Goal: Task Accomplishment & Management: Use online tool/utility

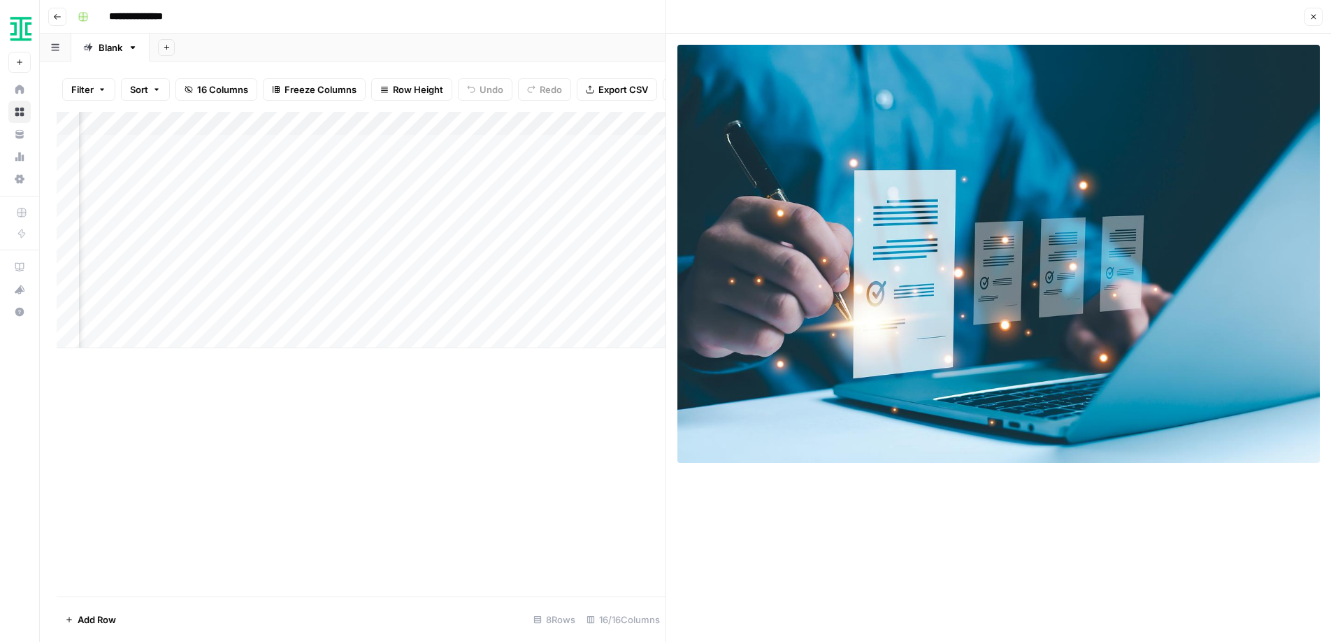
scroll to position [0, 1722]
click at [1316, 19] on icon "button" at bounding box center [1313, 17] width 8 height 8
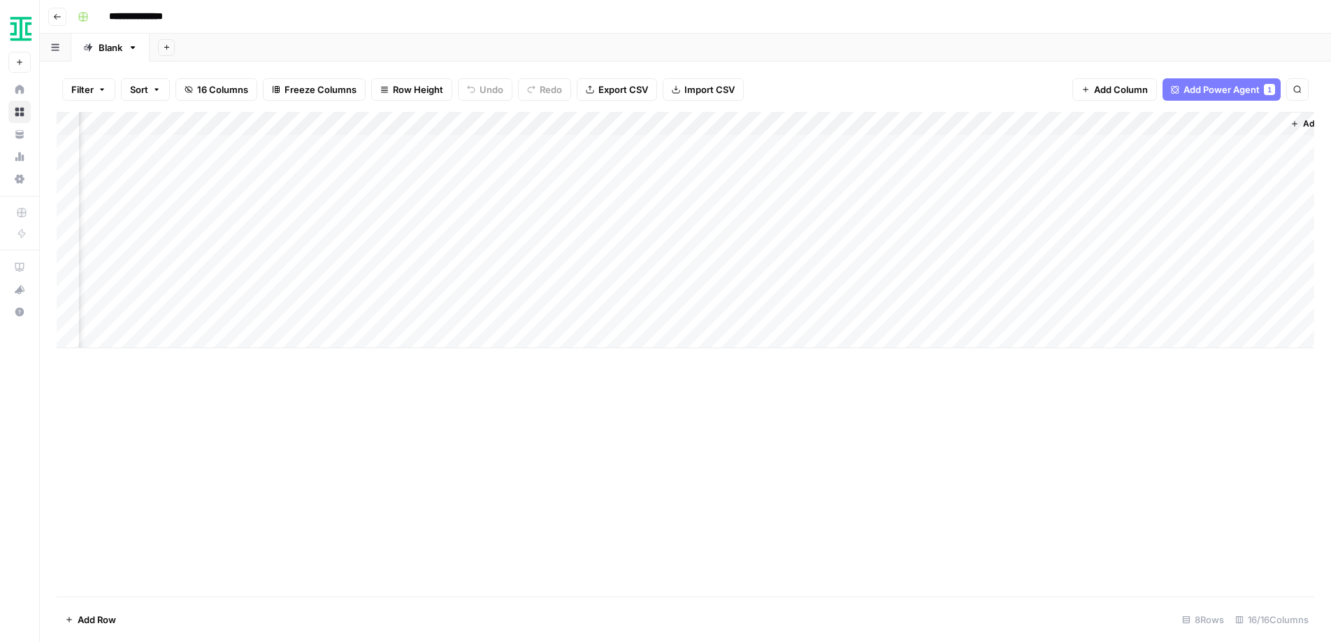
scroll to position [0, 1074]
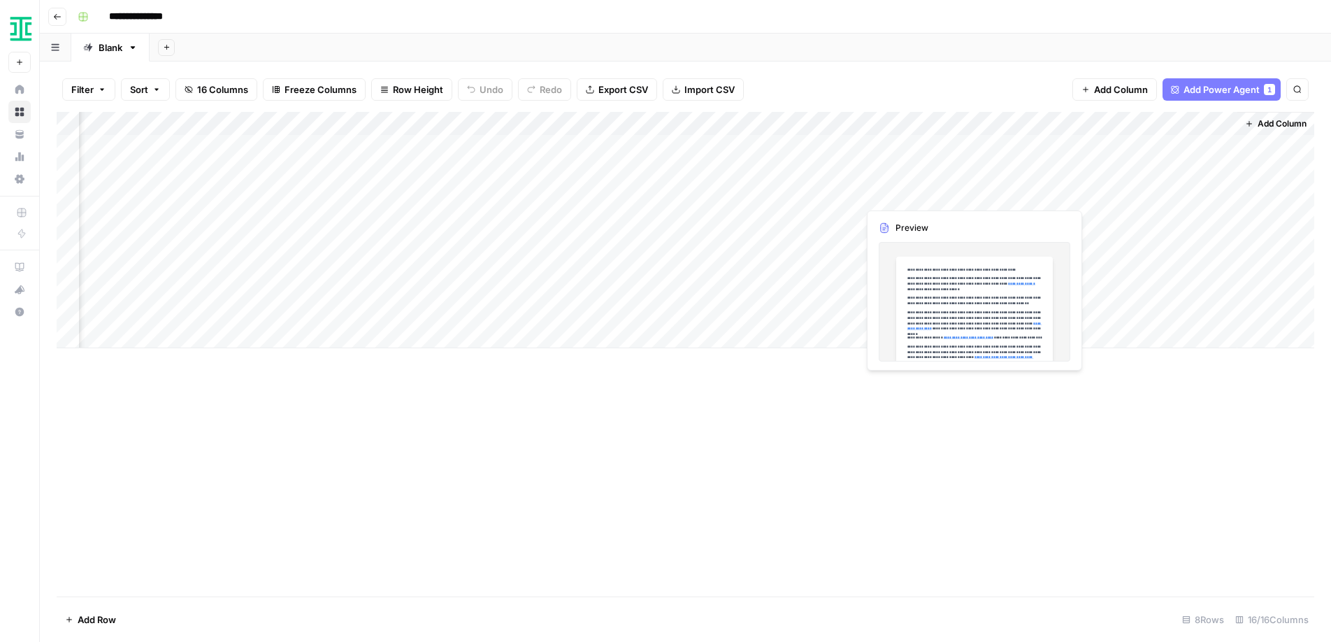
click at [902, 192] on div "Add Column" at bounding box center [686, 230] width 1258 height 236
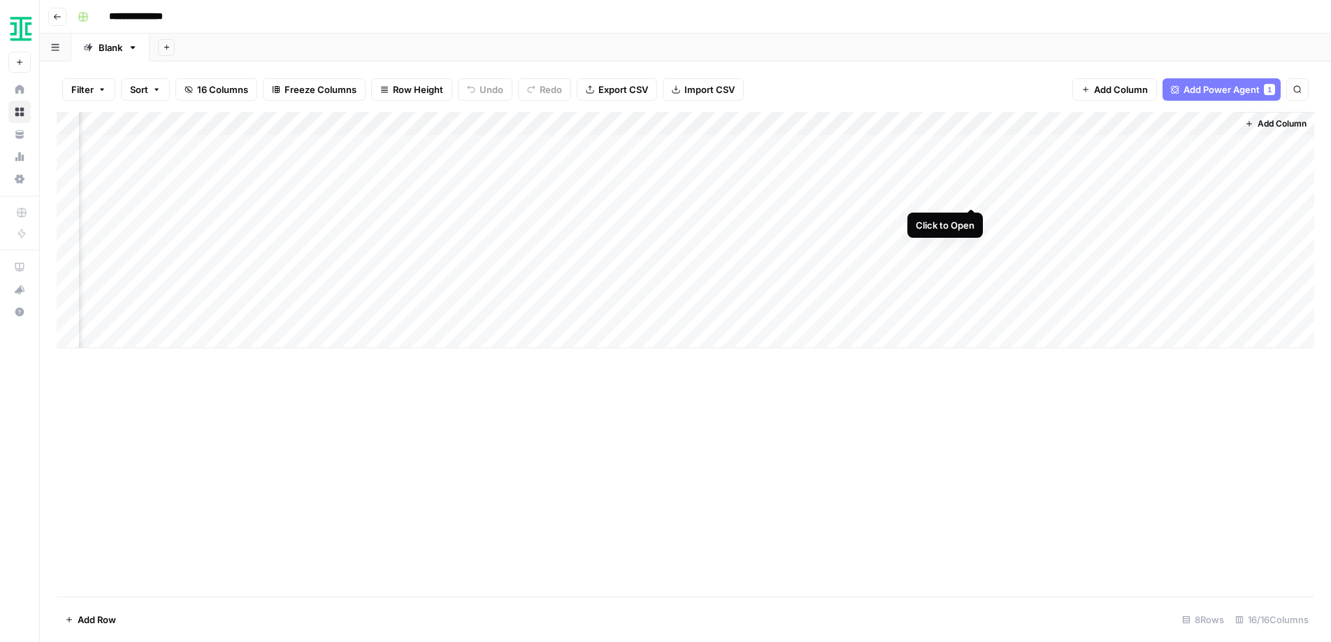
click at [969, 190] on div "Add Column" at bounding box center [686, 230] width 1258 height 236
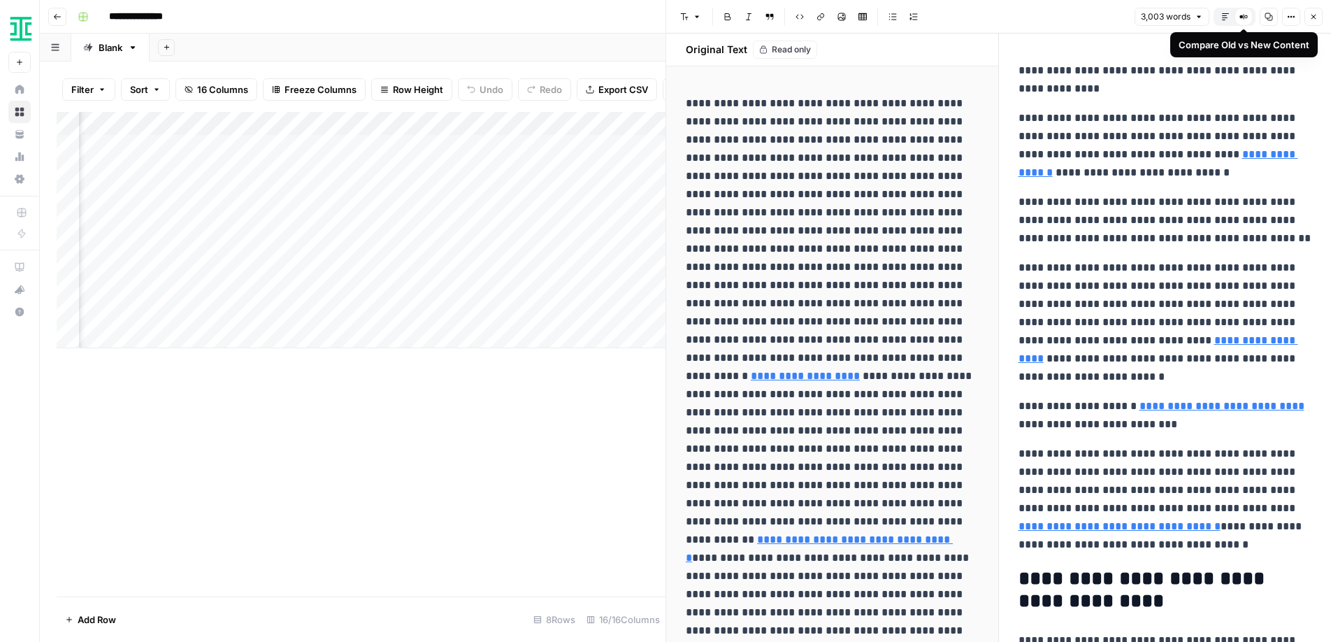
click at [1245, 19] on icon at bounding box center [1243, 17] width 8 height 8
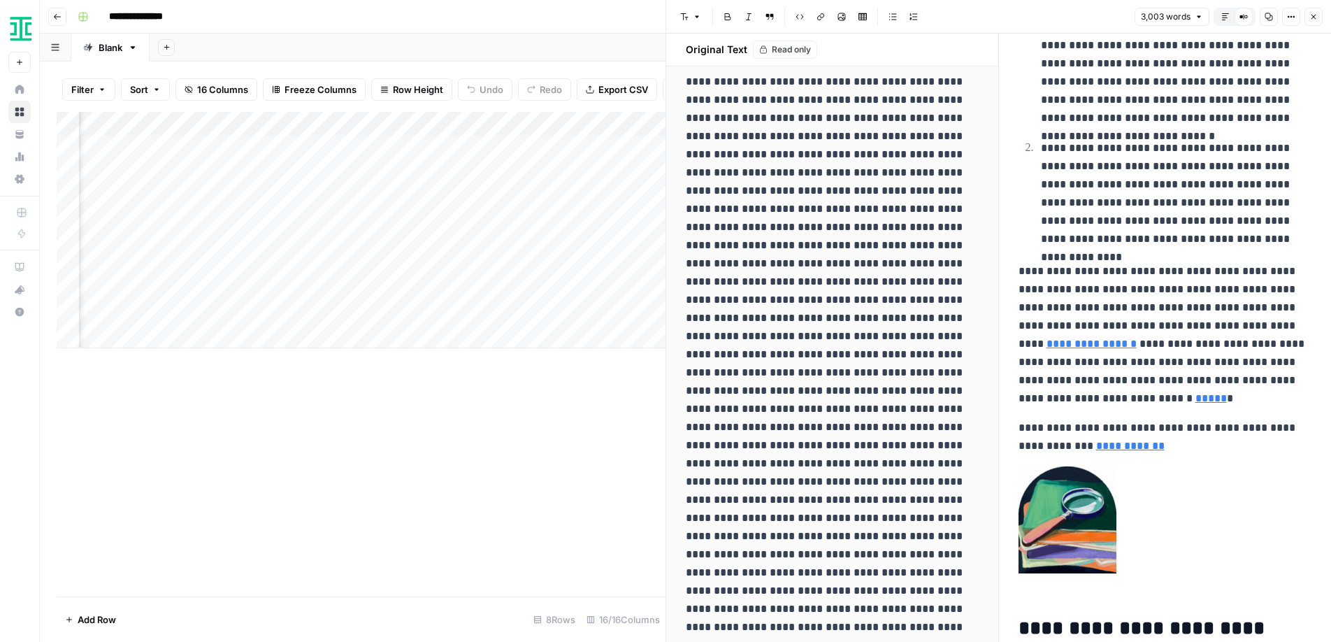
scroll to position [8602, 0]
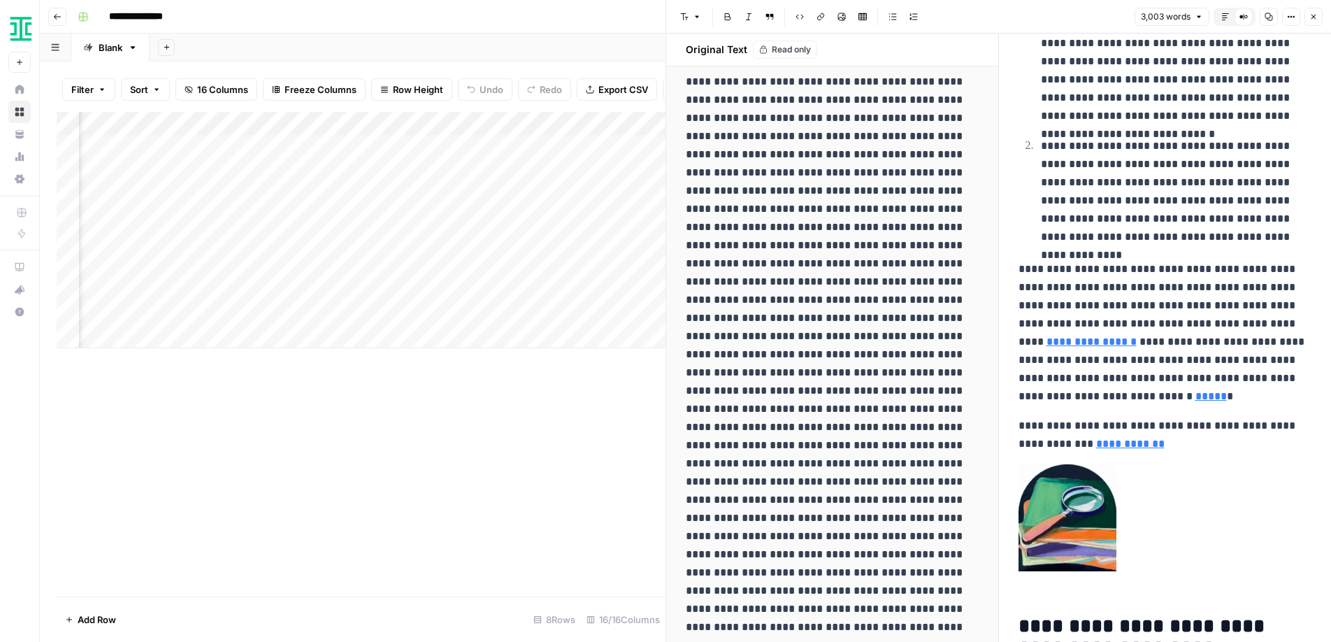
click at [615, 421] on div "Add Column" at bounding box center [361, 354] width 609 height 484
click at [1314, 20] on icon "button" at bounding box center [1313, 17] width 8 height 8
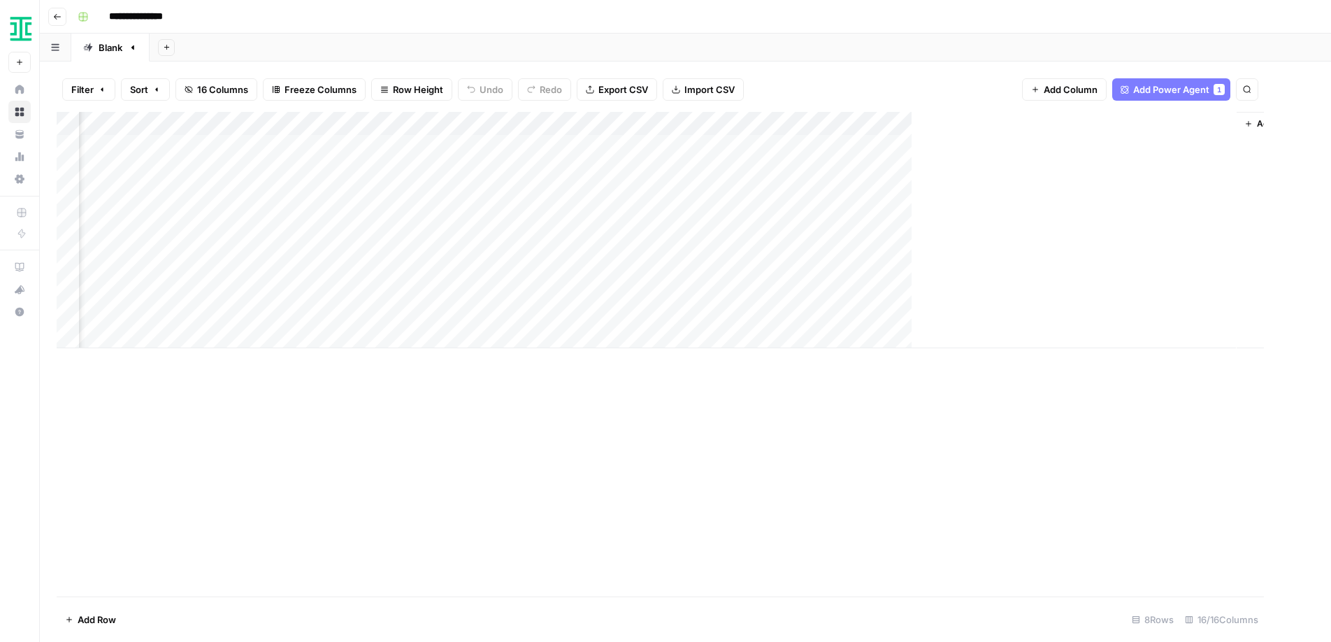
scroll to position [0, 1057]
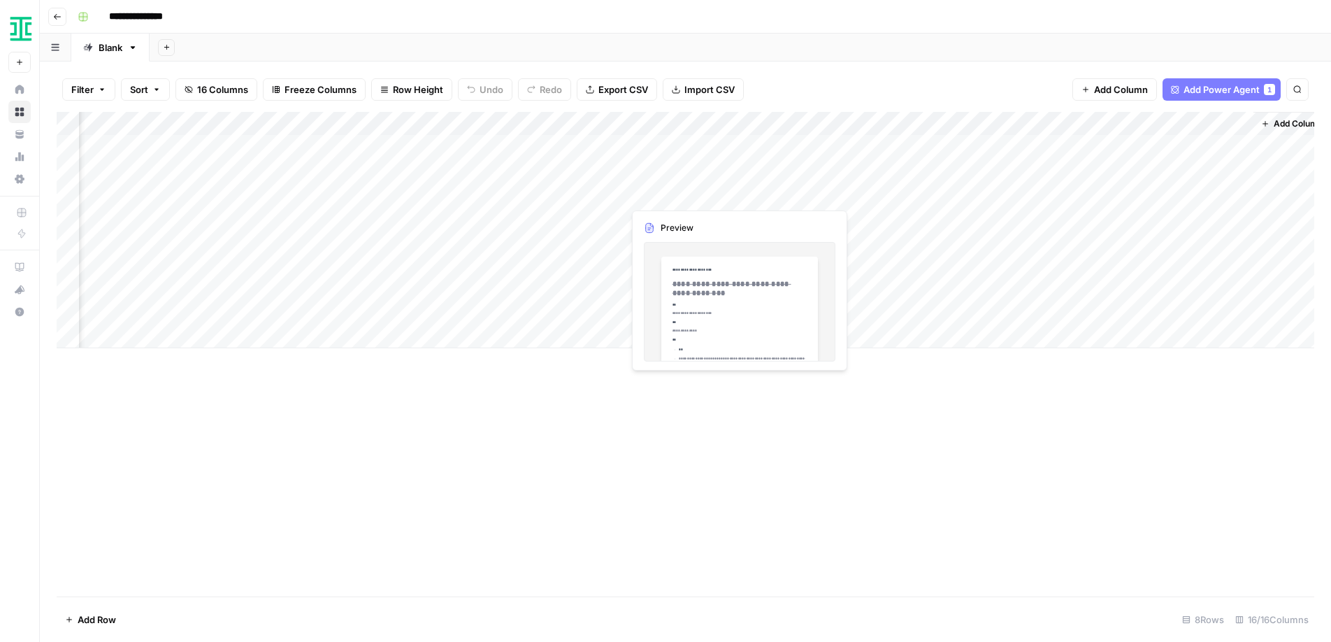
click at [694, 194] on div "Add Column" at bounding box center [686, 230] width 1258 height 236
click at [735, 191] on div "Add Column" at bounding box center [686, 230] width 1258 height 236
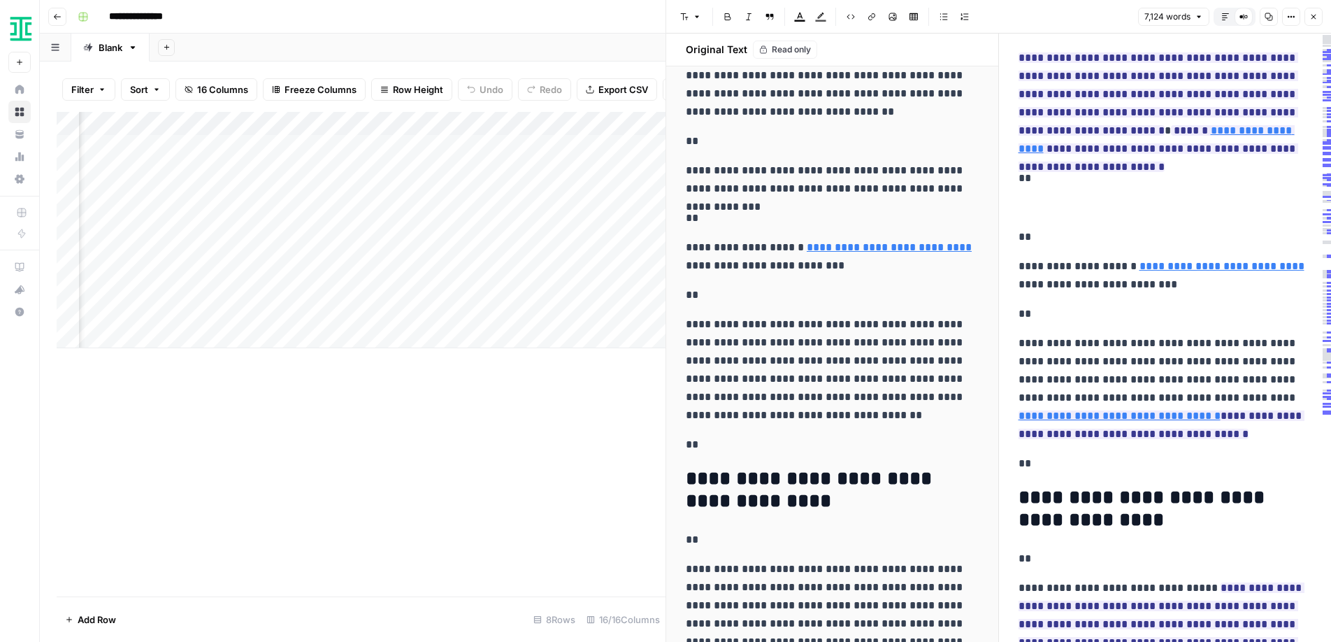
scroll to position [963, 0]
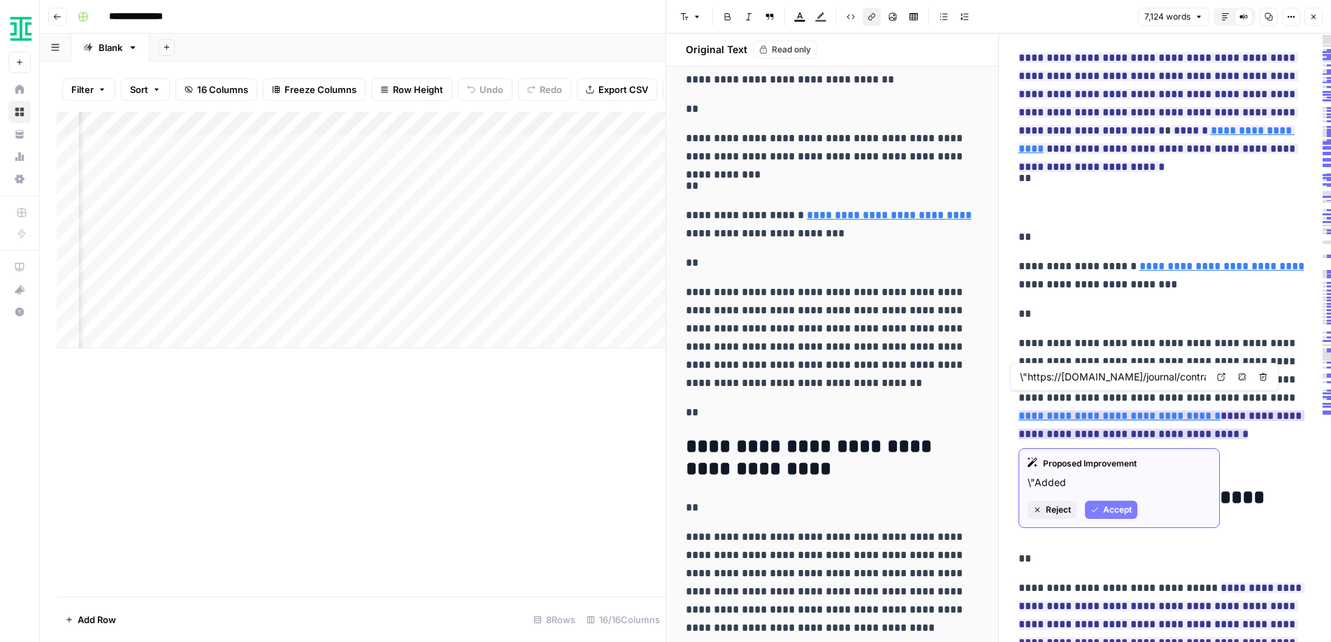
click at [1105, 417] on link "**********" at bounding box center [1119, 415] width 202 height 10
click at [1220, 410] on link "**********" at bounding box center [1119, 415] width 202 height 10
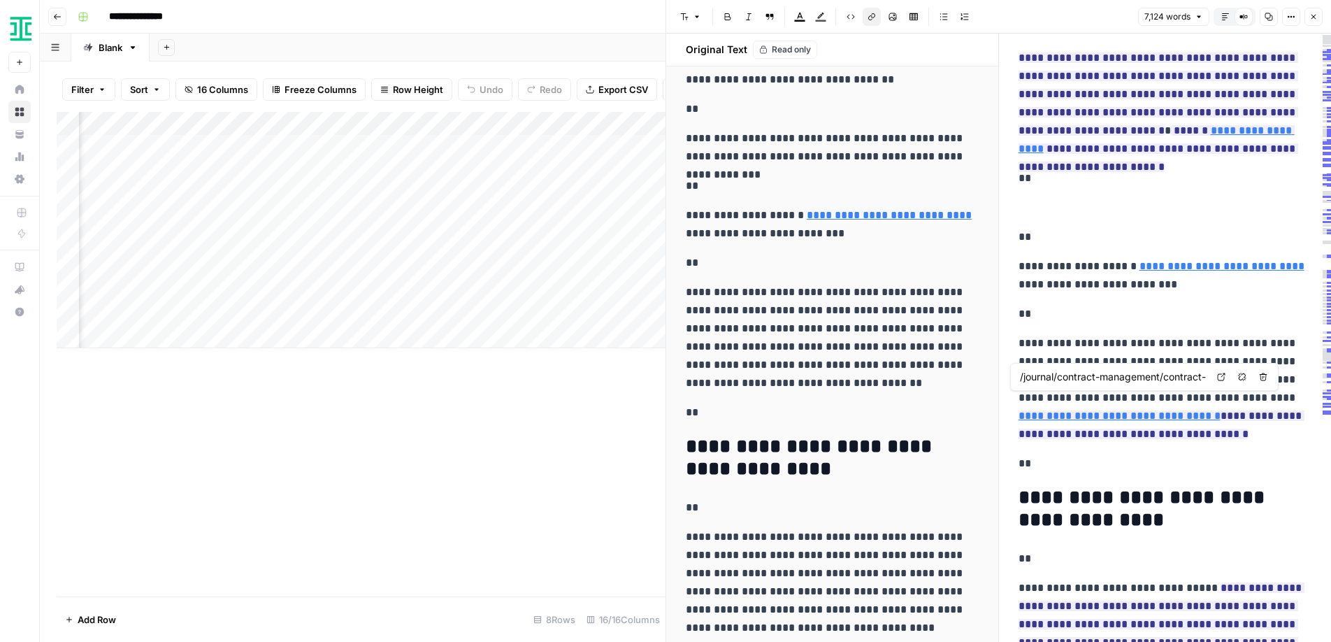
scroll to position [0, 178]
click at [1143, 431] on p "**********" at bounding box center [1165, 388] width 294 height 109
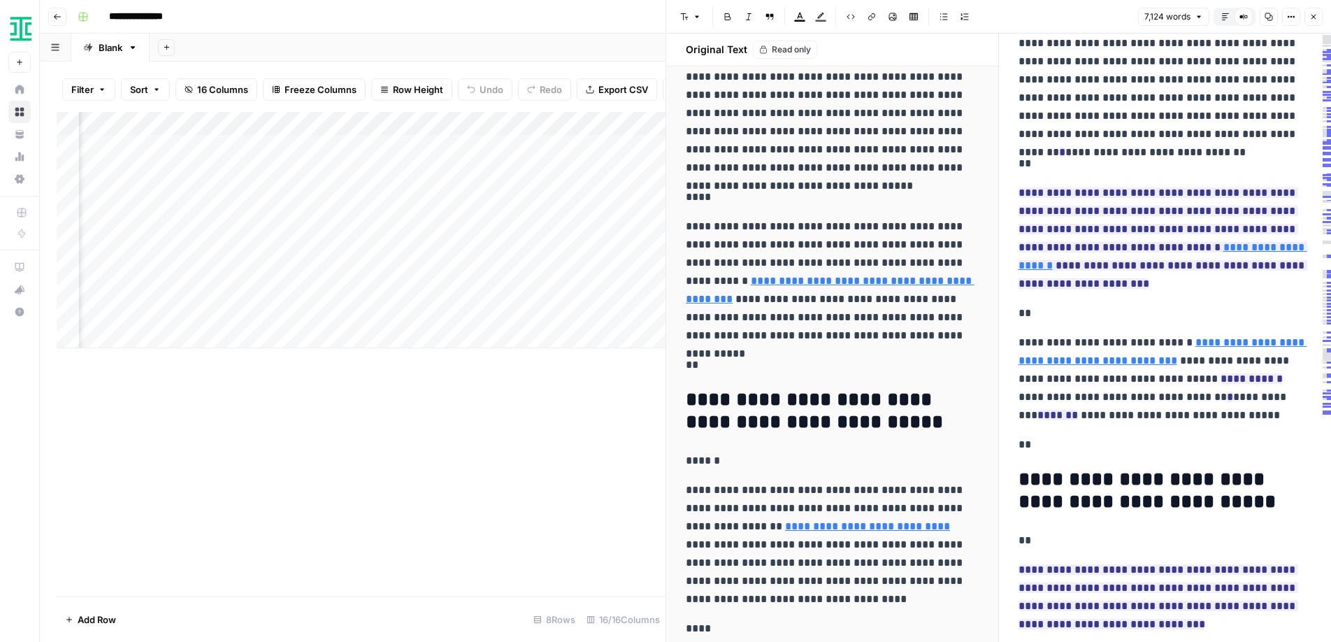
scroll to position [1800, 0]
